Goal: Task Accomplishment & Management: Complete application form

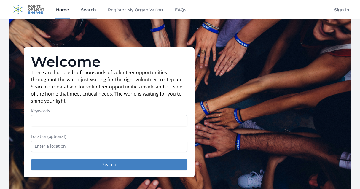
click at [88, 7] on link "Search" at bounding box center [89, 9] width 18 height 19
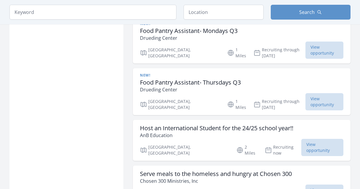
scroll to position [550, 0]
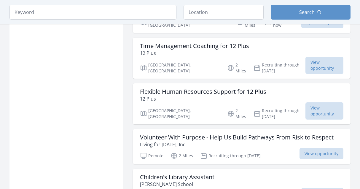
scroll to position [1124, 0]
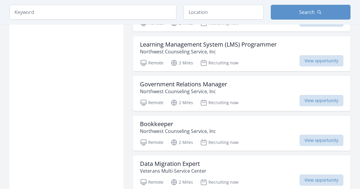
scroll to position [2473, 0]
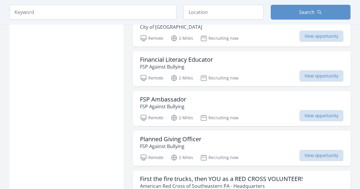
scroll to position [3462, 0]
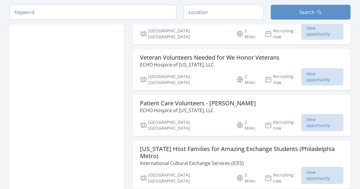
scroll to position [4234, 0]
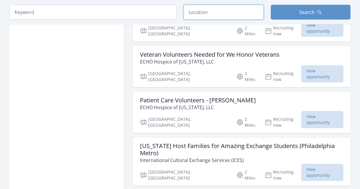
click at [213, 12] on input "text" at bounding box center [224, 12] width 80 height 15
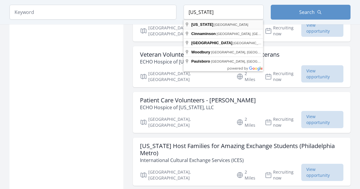
type input "New Jersey, USA"
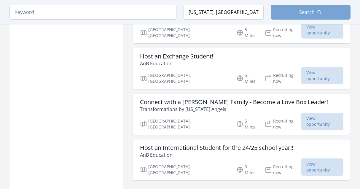
scroll to position [1655, 0]
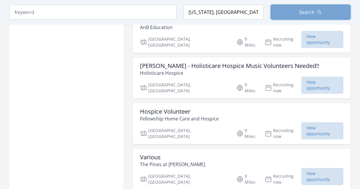
click at [308, 12] on span "Search" at bounding box center [306, 12] width 15 height 7
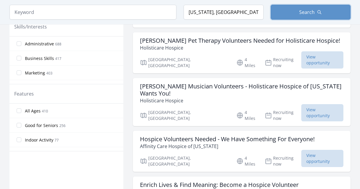
scroll to position [286, 0]
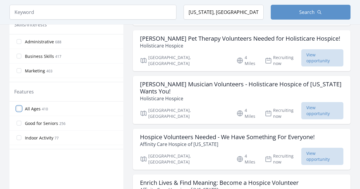
click at [21, 110] on input "All Ages 410" at bounding box center [19, 108] width 5 height 5
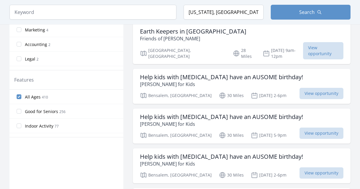
scroll to position [275, 0]
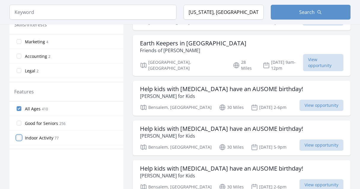
click at [20, 140] on input "Indoor Activity 77" at bounding box center [19, 137] width 5 height 5
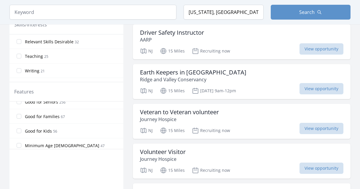
scroll to position [37, 0]
click at [19, 115] on input "Good for Families 67" at bounding box center [19, 115] width 5 height 5
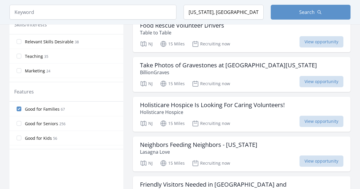
scroll to position [29, 0]
click at [18, 139] on input "Good for Kids 56" at bounding box center [19, 137] width 5 height 5
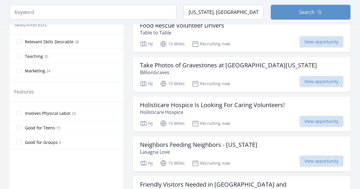
scroll to position [112, 0]
click at [20, 128] on input "Good for Teens 15" at bounding box center [19, 127] width 5 height 5
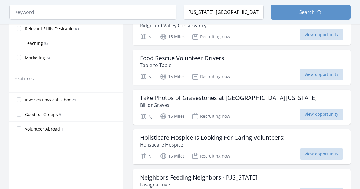
scroll to position [289, 0]
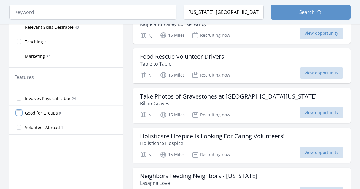
click at [19, 113] on input "Good for Groups 9" at bounding box center [19, 112] width 5 height 5
click at [20, 128] on input "Volunteer Abroad 1" at bounding box center [19, 127] width 5 height 5
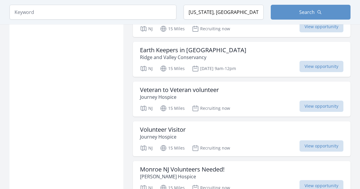
scroll to position [582, 0]
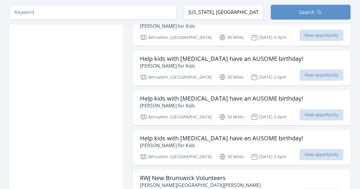
scroll to position [1310, 0]
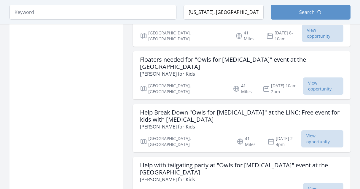
scroll to position [2130, 0]
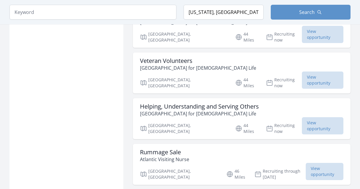
scroll to position [2695, 0]
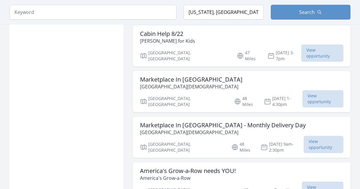
scroll to position [3632, 0]
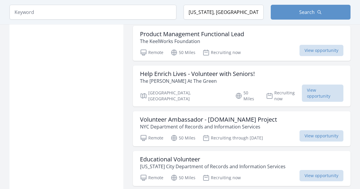
scroll to position [5462, 0]
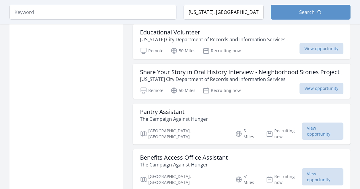
scroll to position [5589, 0]
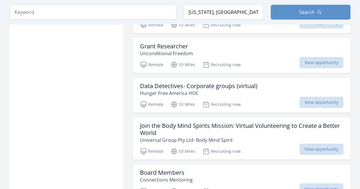
scroll to position [7190, 0]
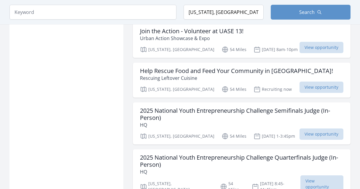
scroll to position [8088, 0]
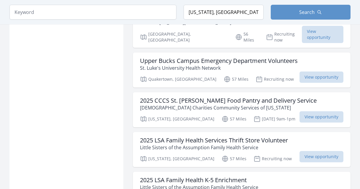
scroll to position [9669, 0]
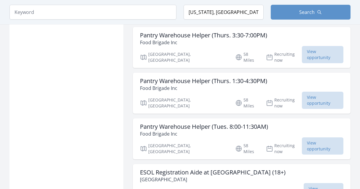
scroll to position [10305, 0]
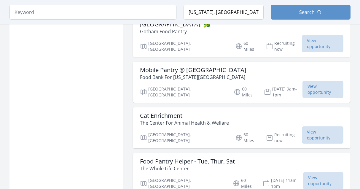
scroll to position [11424, 0]
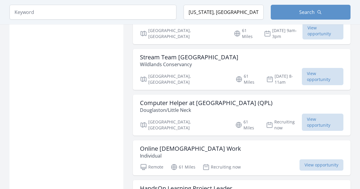
scroll to position [12654, 0]
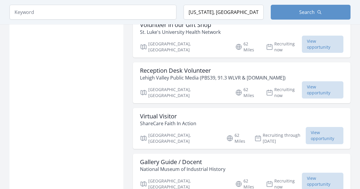
scroll to position [13444, 0]
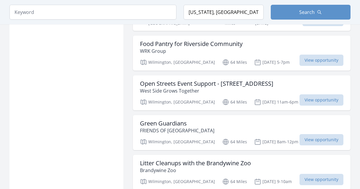
scroll to position [14413, 0]
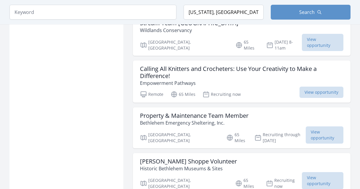
scroll to position [15258, 0]
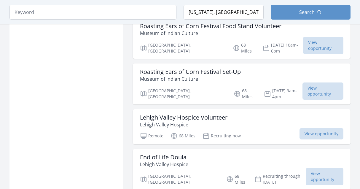
scroll to position [17664, 0]
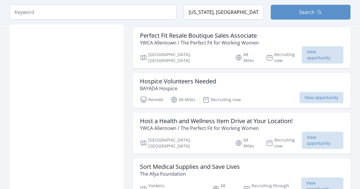
drag, startPoint x: 356, startPoint y: 178, endPoint x: 359, endPoint y: 233, distance: 54.7
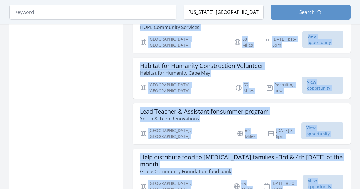
scroll to position [19255, 0]
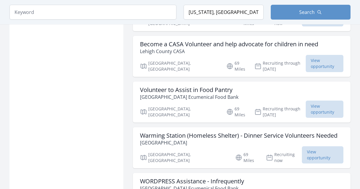
scroll to position [20050, 0]
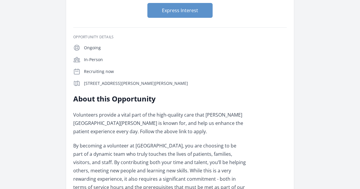
scroll to position [61, 0]
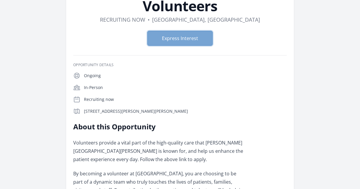
click at [188, 31] on button "Express Interest" at bounding box center [180, 38] width 65 height 15
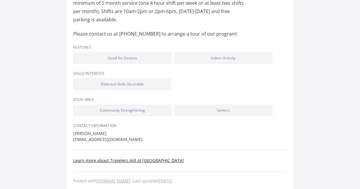
scroll to position [259, 0]
